Goal: Book appointment/travel/reservation

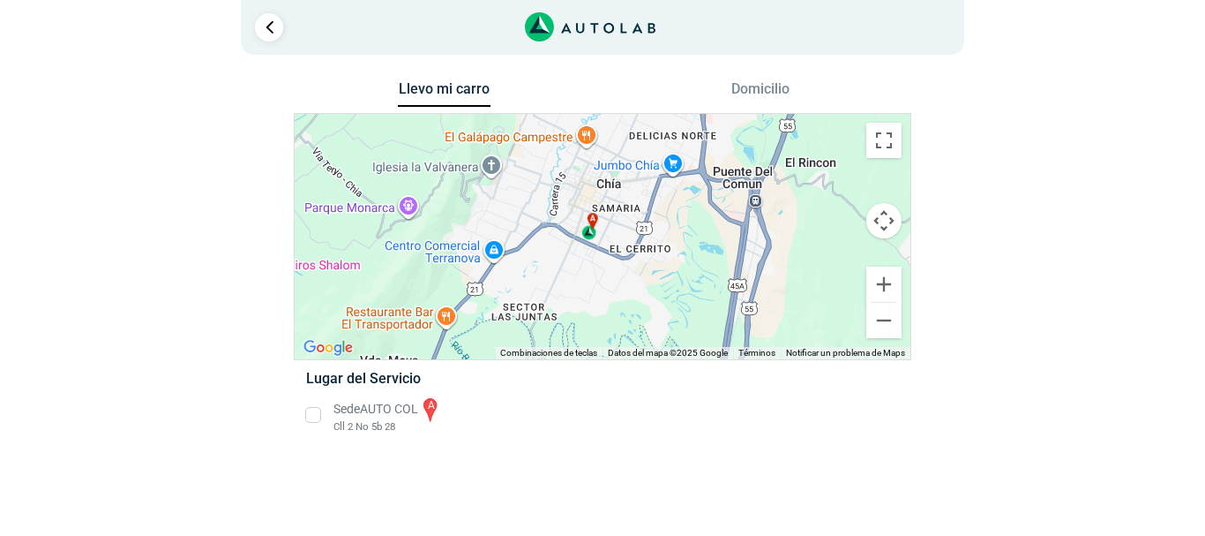
click at [318, 415] on li "Sede AUTO COL a Cll 2 No 5b 28" at bounding box center [602, 415] width 619 height 40
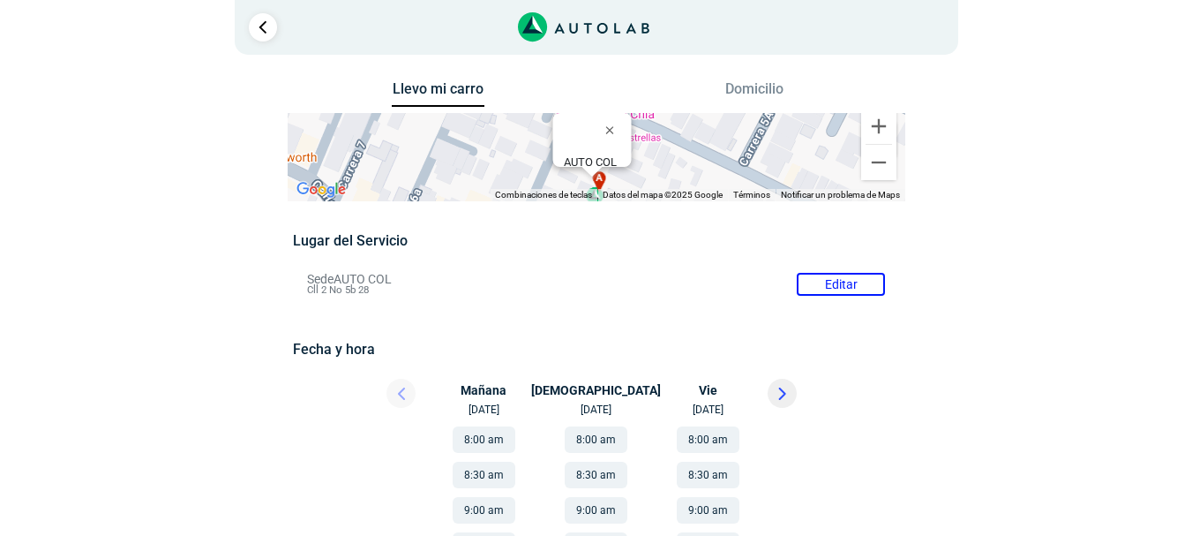
click at [491, 439] on button "8:00 am" at bounding box center [484, 439] width 63 height 26
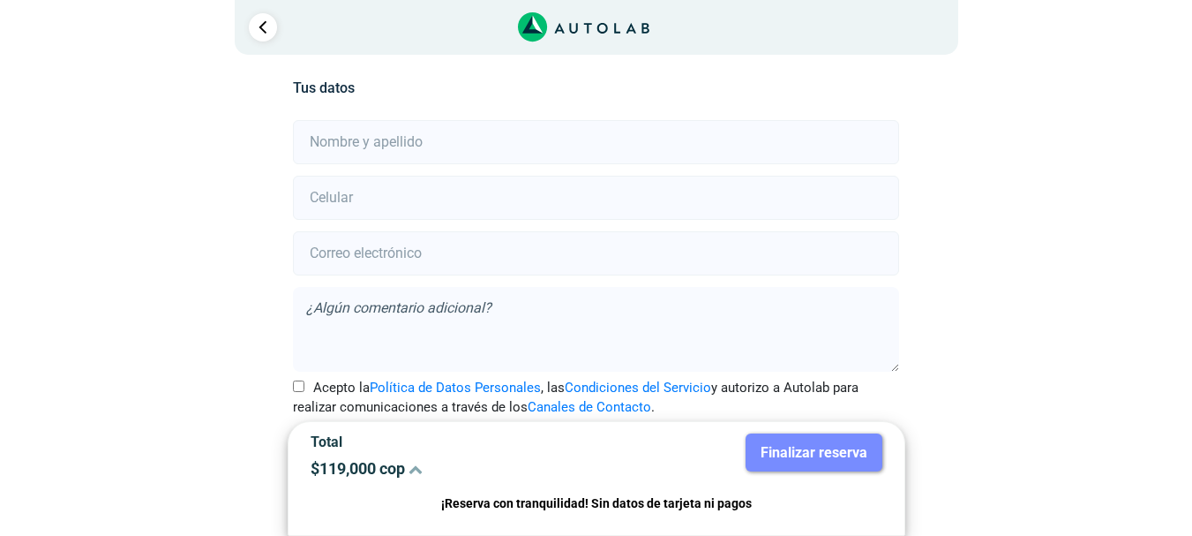
scroll to position [304, 0]
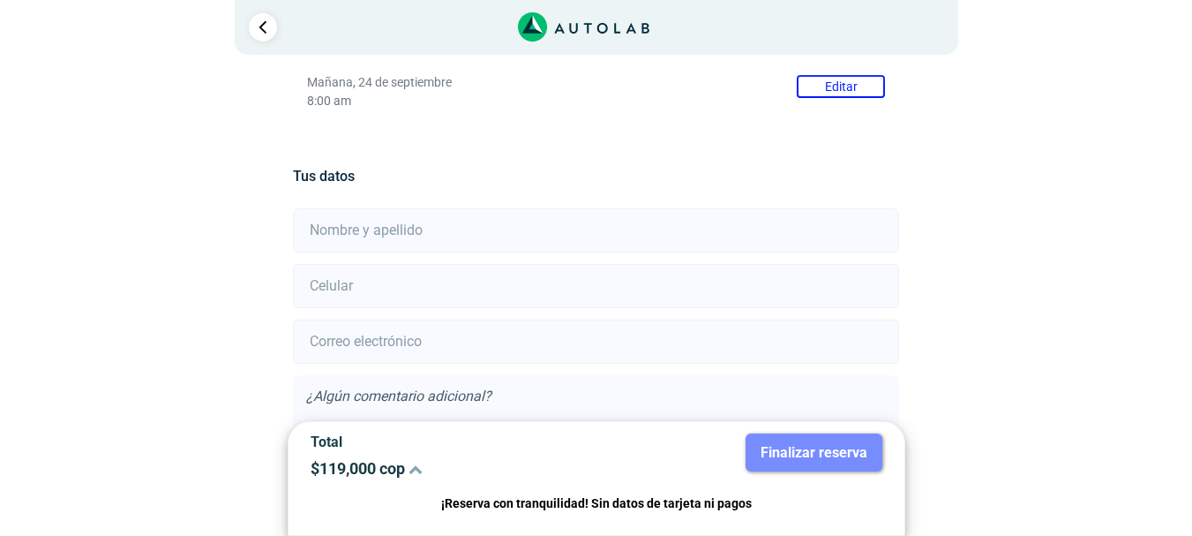
click at [416, 219] on input "text" at bounding box center [596, 230] width 606 height 44
type input "[PERSON_NAME] [PERSON_NAME]"
type input "3196990701"
type input "[EMAIL_ADDRESS][DOMAIN_NAME]"
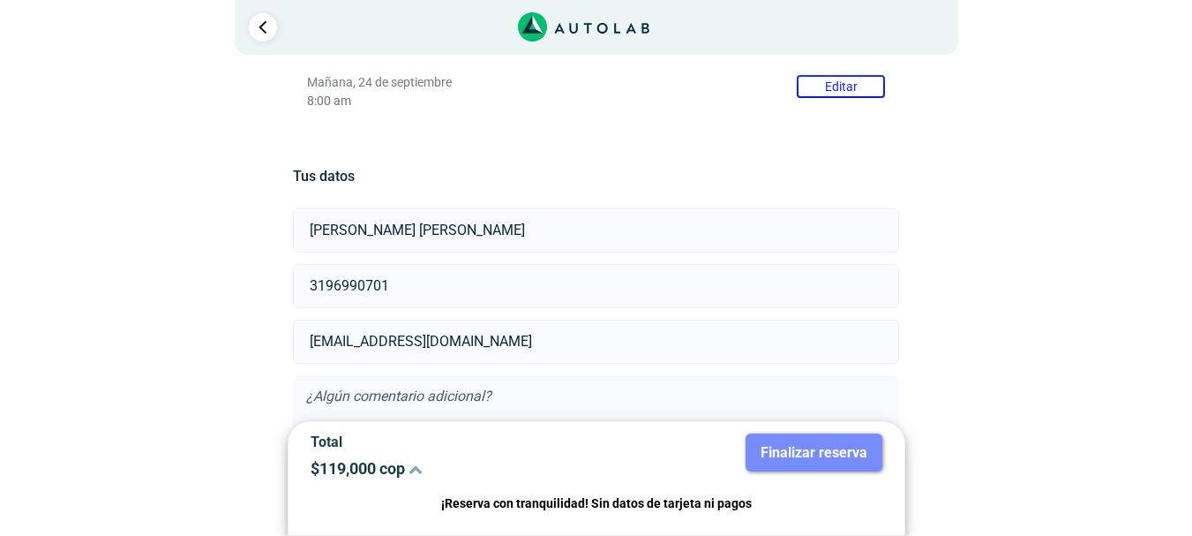
scroll to position [392, 0]
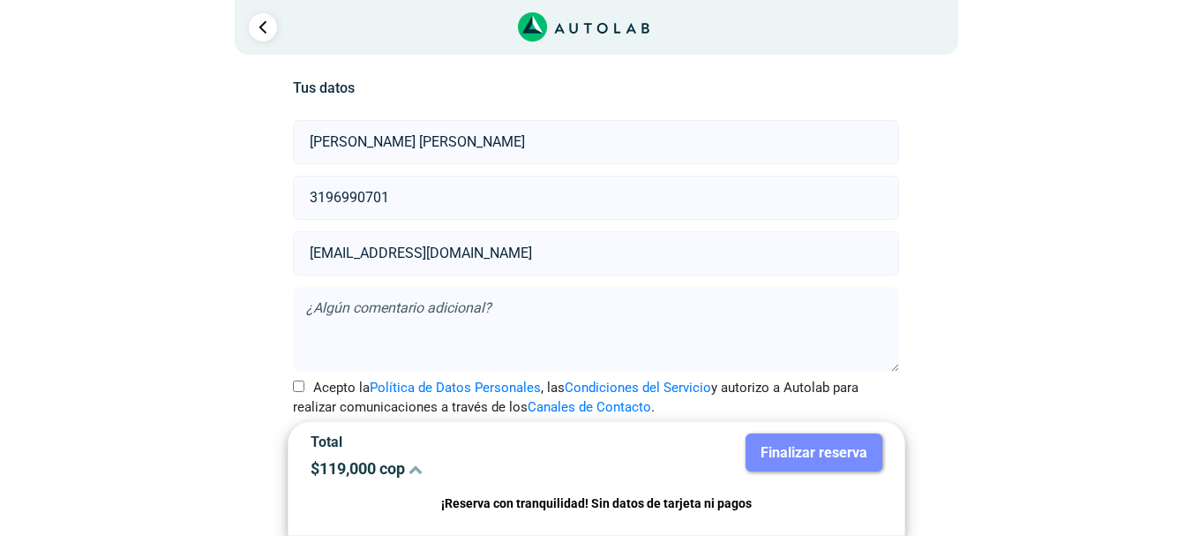
click at [361, 320] on textarea at bounding box center [596, 329] width 606 height 85
type textarea "es compra de un vehiculo de segunda"
click at [297, 385] on input "Acepto la Política de Datos Personales , las Condiciones del Servicio y autoriz…" at bounding box center [298, 385] width 11 height 11
checkbox input "true"
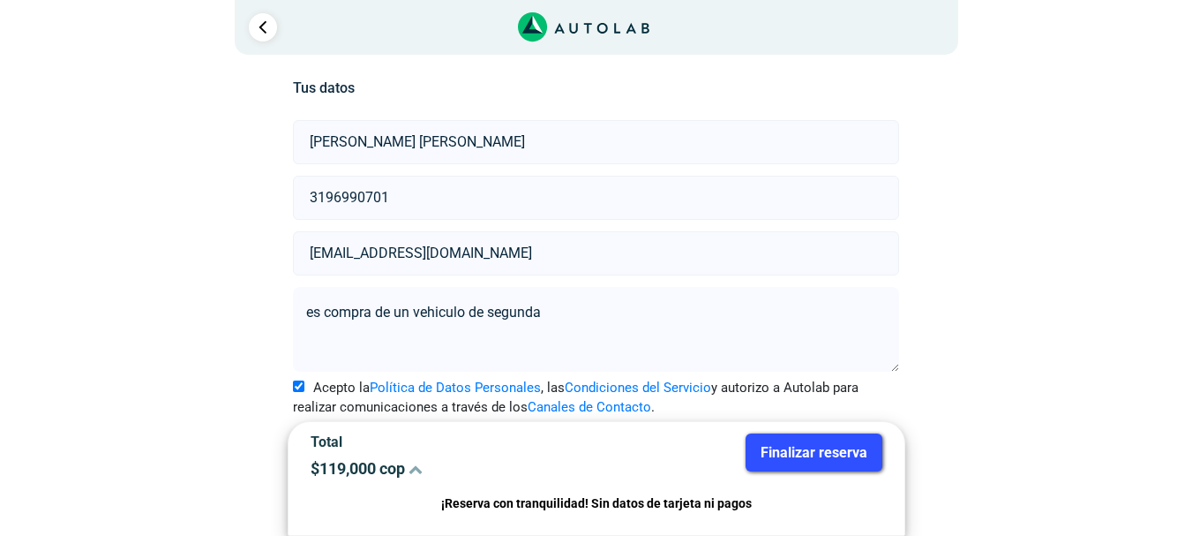
scroll to position [401, 0]
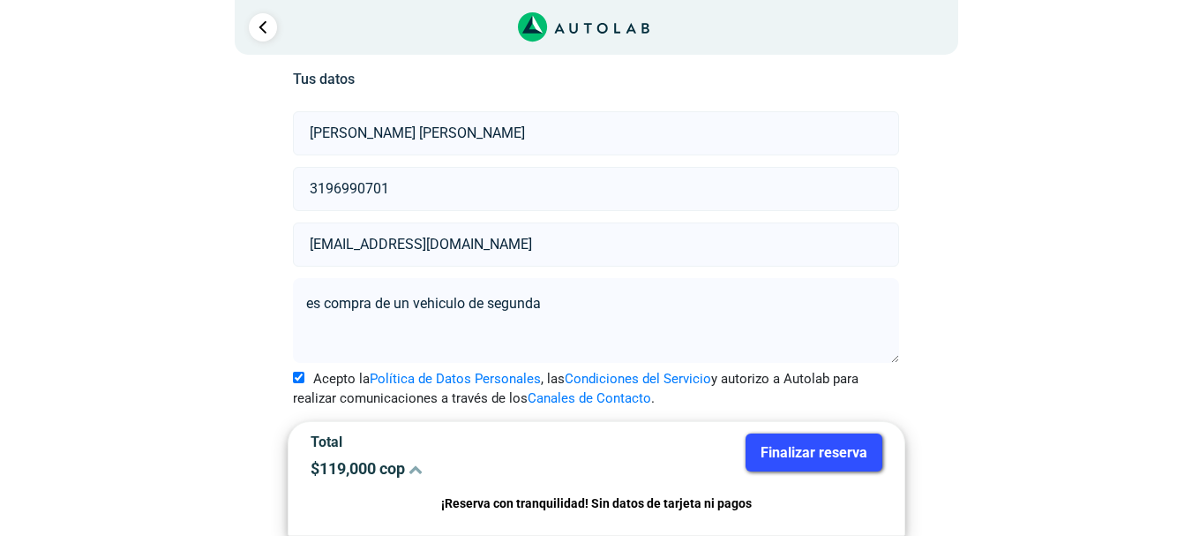
click at [772, 443] on button "Finalizar reserva" at bounding box center [814, 452] width 137 height 38
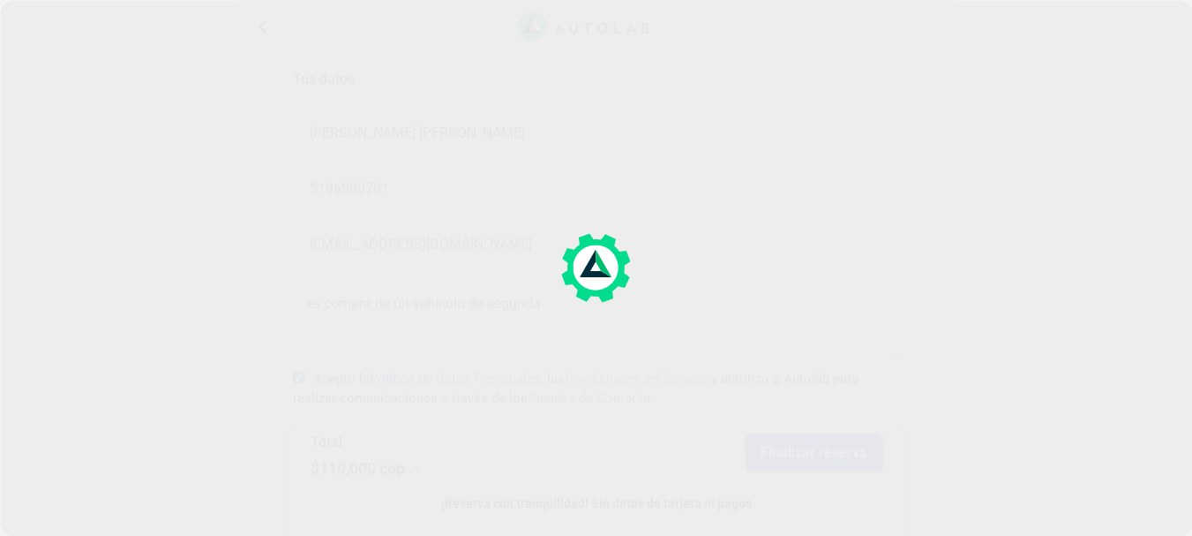
scroll to position [0, 0]
